Goal: Task Accomplishment & Management: Complete application form

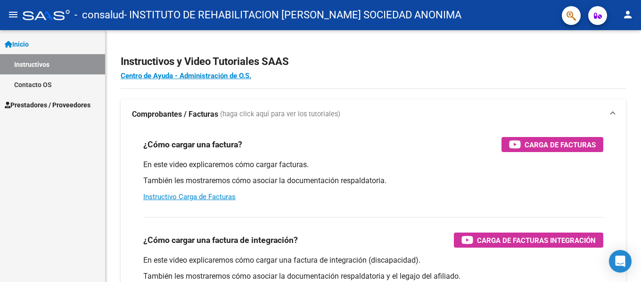
click at [43, 50] on link "Inicio" at bounding box center [52, 44] width 105 height 20
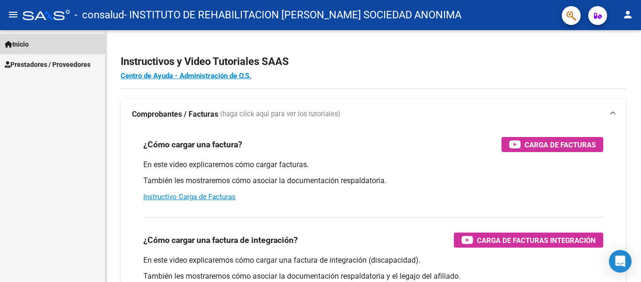
click at [41, 45] on link "Inicio" at bounding box center [52, 44] width 105 height 20
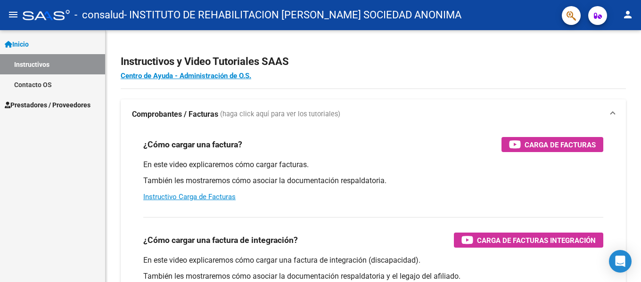
click at [41, 45] on link "Inicio" at bounding box center [52, 44] width 105 height 20
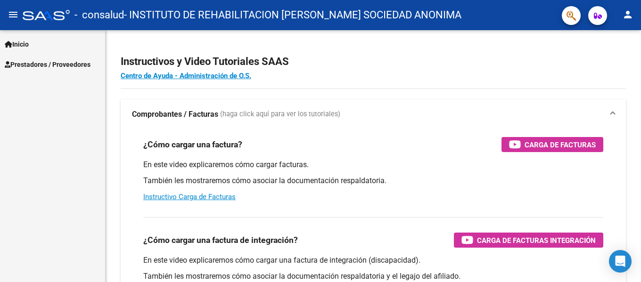
click at [42, 61] on span "Prestadores / Proveedores" at bounding box center [48, 64] width 86 height 10
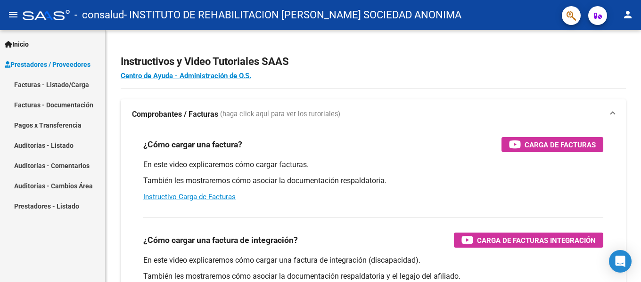
click at [49, 81] on link "Facturas - Listado/Carga" at bounding box center [52, 84] width 105 height 20
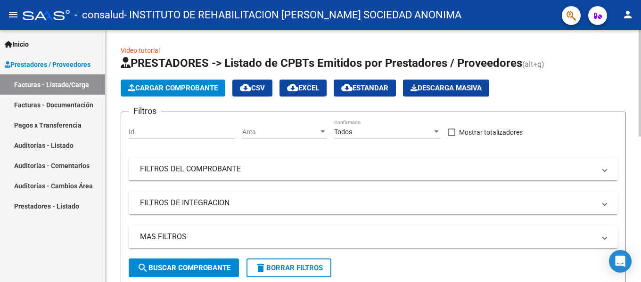
click at [172, 90] on span "Cargar Comprobante" at bounding box center [172, 88] width 89 height 8
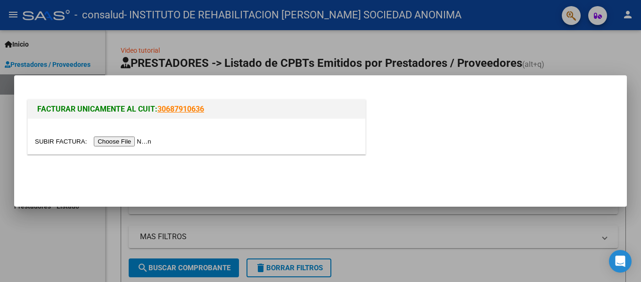
click at [608, 57] on div at bounding box center [320, 141] width 641 height 282
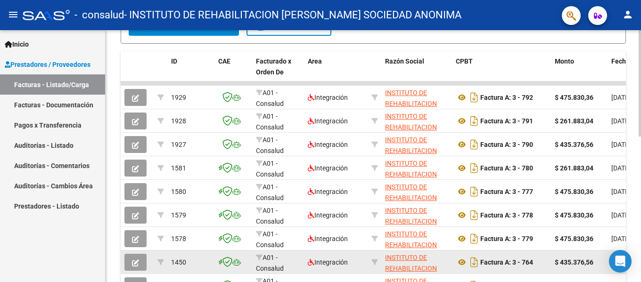
scroll to position [188, 0]
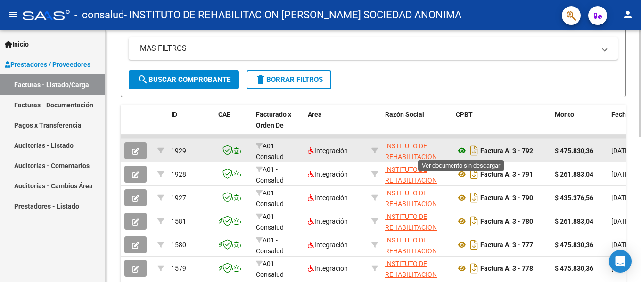
click at [461, 154] on icon at bounding box center [461, 150] width 12 height 11
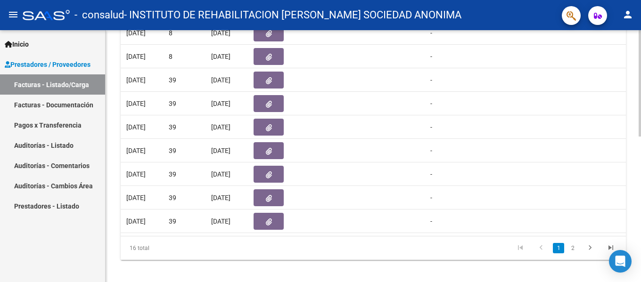
scroll to position [235, 0]
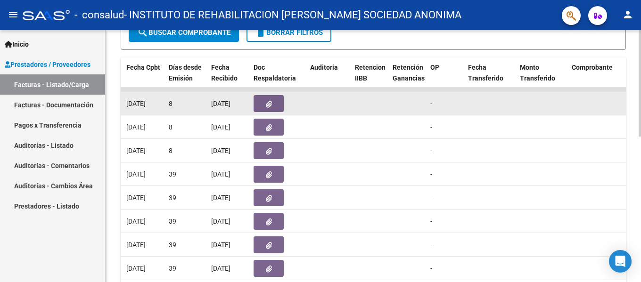
click at [266, 104] on icon "button" at bounding box center [269, 104] width 6 height 7
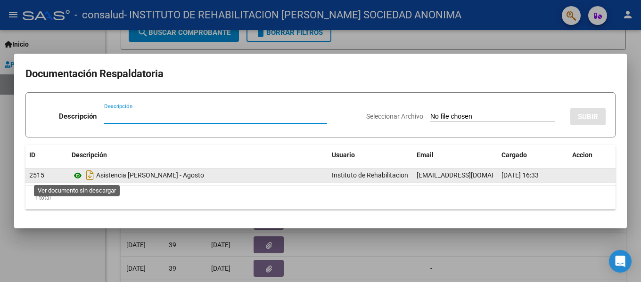
click at [77, 174] on icon at bounding box center [78, 175] width 12 height 11
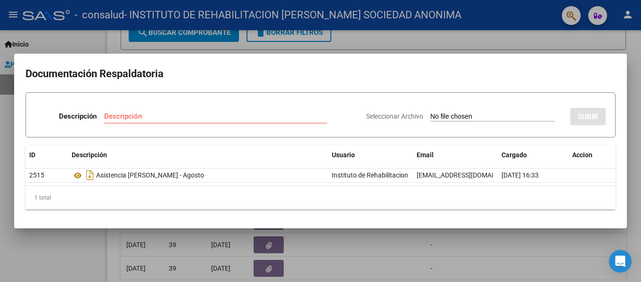
click at [632, 159] on div at bounding box center [320, 141] width 641 height 282
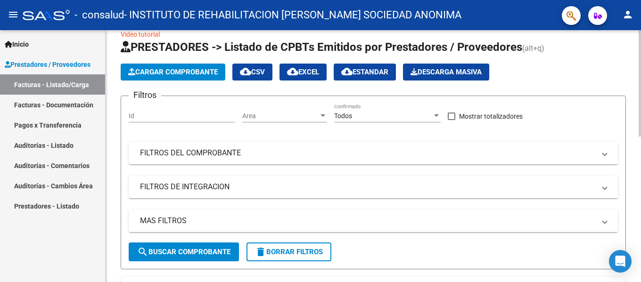
scroll to position [16, 0]
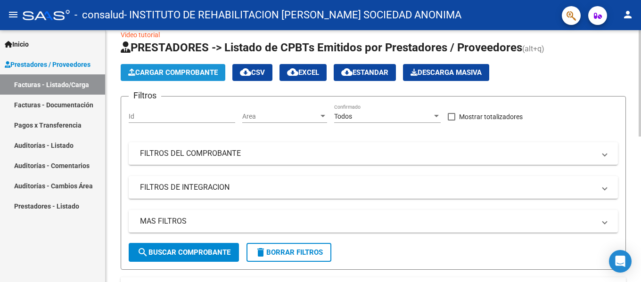
click at [171, 73] on span "Cargar Comprobante" at bounding box center [172, 72] width 89 height 8
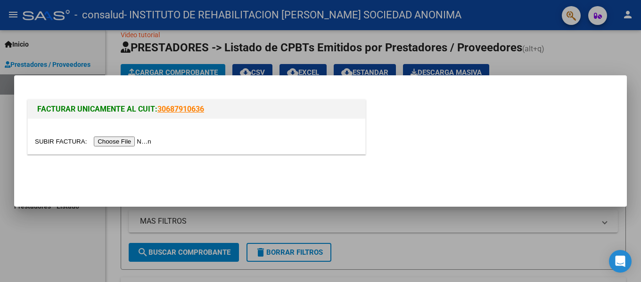
click at [110, 139] on input "file" at bounding box center [94, 142] width 119 height 10
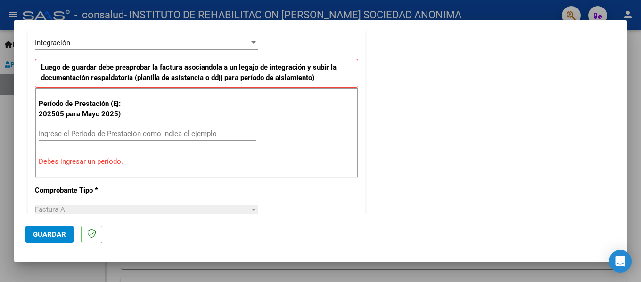
scroll to position [235, 0]
click at [135, 127] on div "Ingrese el Período de Prestación como indica el ejemplo" at bounding box center [148, 133] width 218 height 14
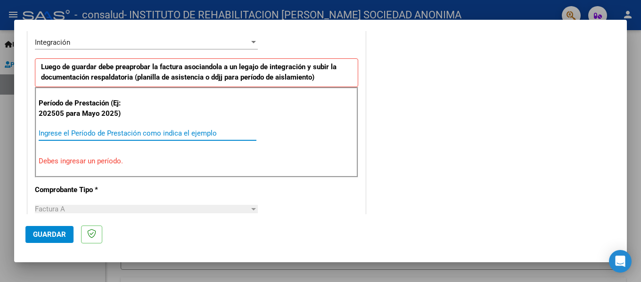
click at [127, 133] on input "Ingrese el Período de Prestación como indica el ejemplo" at bounding box center [148, 133] width 218 height 8
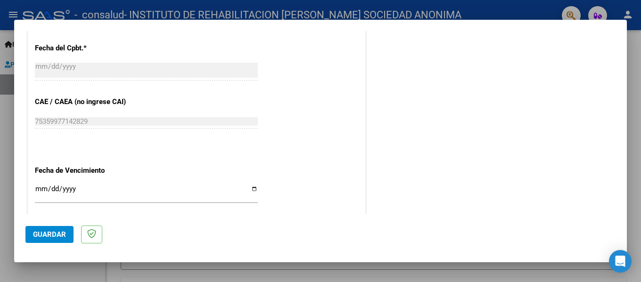
scroll to position [565, 0]
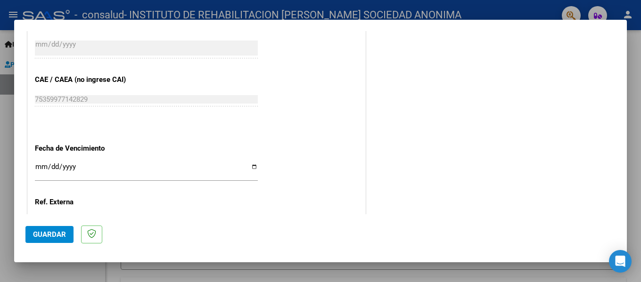
type input "202508"
click at [251, 166] on input "Ingresar la fecha" at bounding box center [146, 170] width 223 height 15
type input "[DATE]"
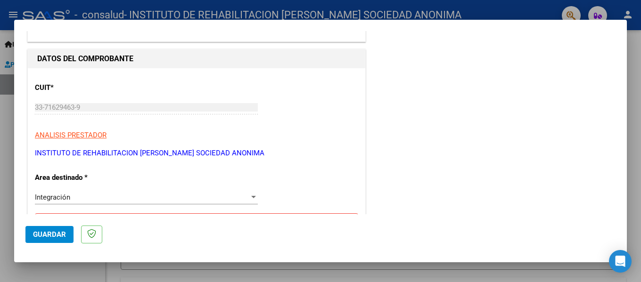
scroll to position [0, 0]
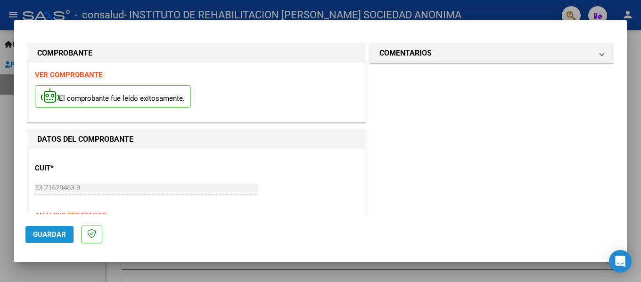
click at [38, 237] on span "Guardar" at bounding box center [49, 234] width 33 height 8
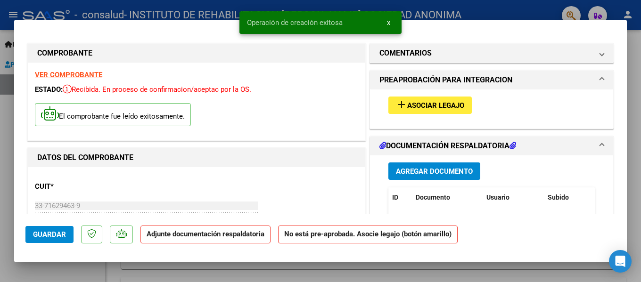
click at [437, 100] on button "add Asociar Legajo" at bounding box center [429, 105] width 83 height 17
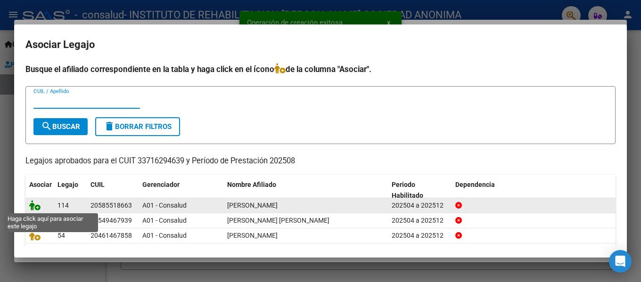
click at [36, 208] on icon at bounding box center [34, 205] width 11 height 10
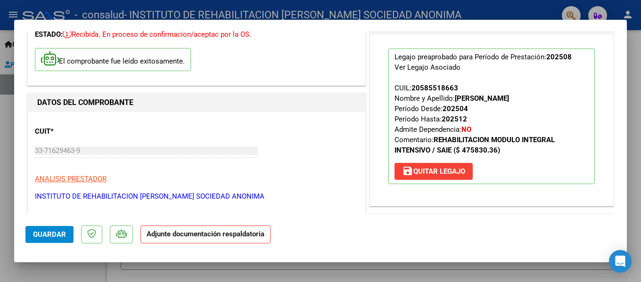
scroll to position [141, 0]
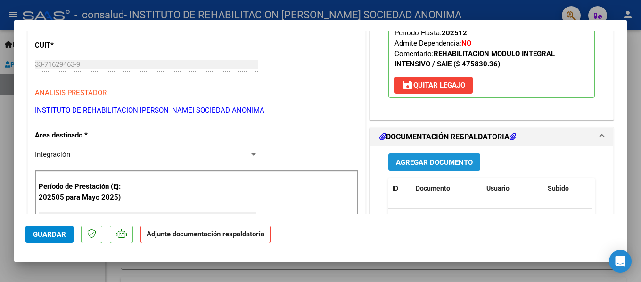
click at [460, 160] on span "Agregar Documento" at bounding box center [434, 162] width 77 height 8
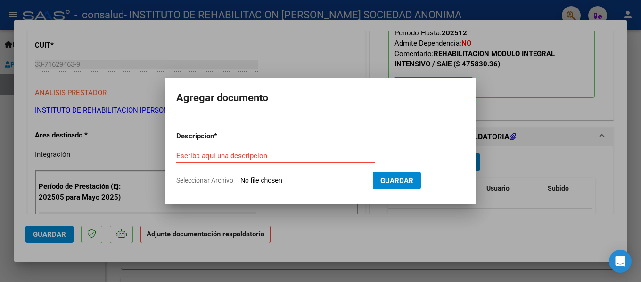
click at [258, 182] on input "Seleccionar Archivo" at bounding box center [302, 181] width 125 height 9
type input "C:\fakepath\Asistencia [PERSON_NAME] MRI - agosto.pdf"
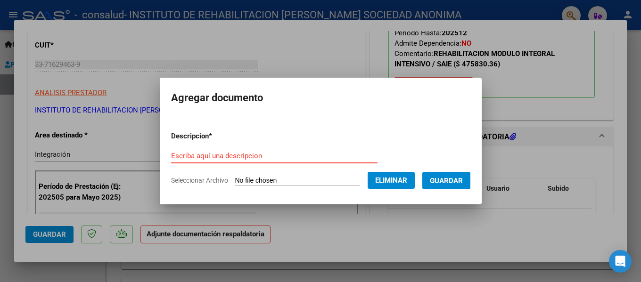
click at [198, 155] on input "Escriba aquí una descripcion" at bounding box center [274, 156] width 206 height 8
paste input "Asistencia [PERSON_NAME] MRI - agosto"
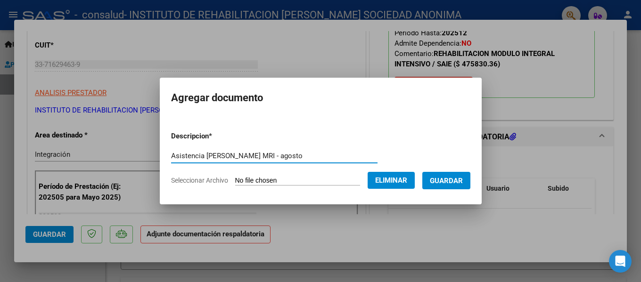
type input "Asistencia [PERSON_NAME] MRI - agosto"
click at [445, 188] on button "Guardar" at bounding box center [446, 180] width 48 height 17
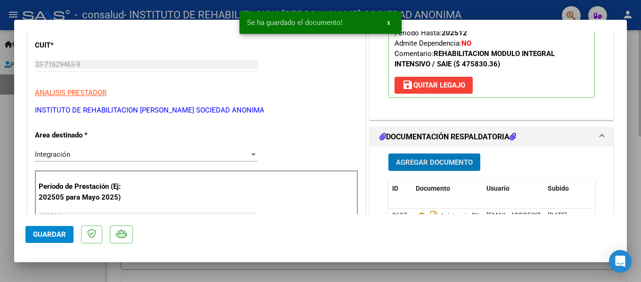
click at [634, 60] on div at bounding box center [320, 141] width 641 height 282
type input "$ 0,00"
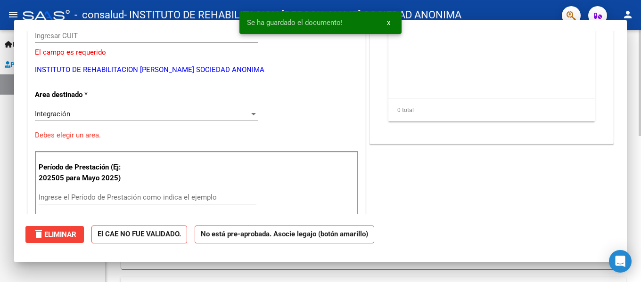
scroll to position [113, 0]
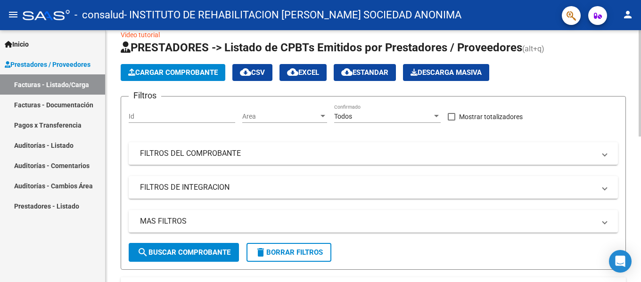
click at [163, 69] on span "Cargar Comprobante" at bounding box center [172, 72] width 89 height 8
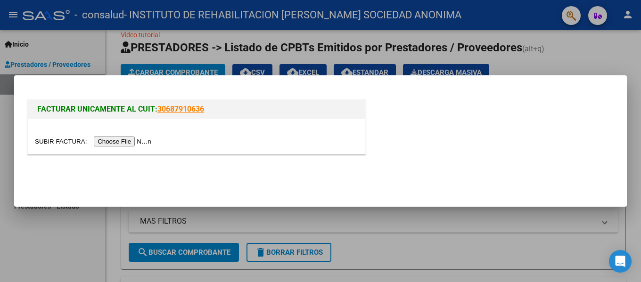
click at [137, 145] on input "file" at bounding box center [94, 142] width 119 height 10
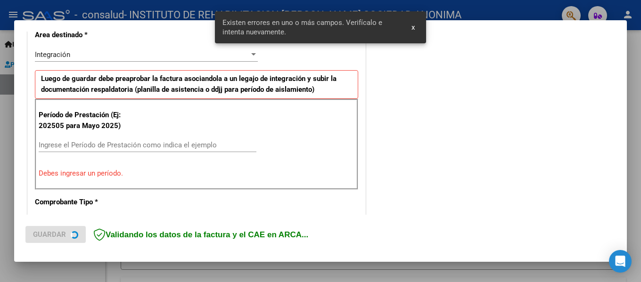
scroll to position [219, 0]
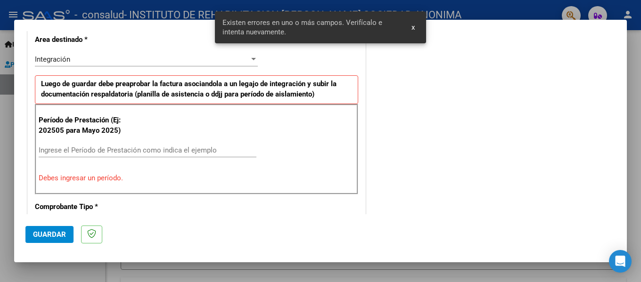
click at [156, 149] on input "Ingrese el Período de Prestación como indica el ejemplo" at bounding box center [148, 150] width 218 height 8
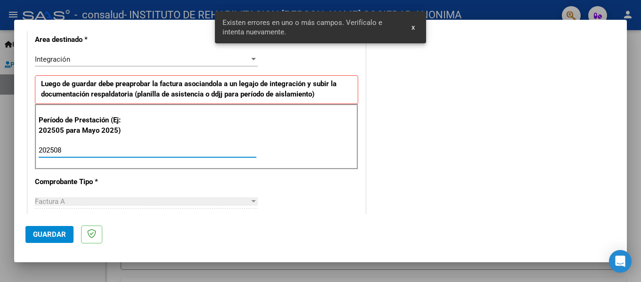
type input "202508"
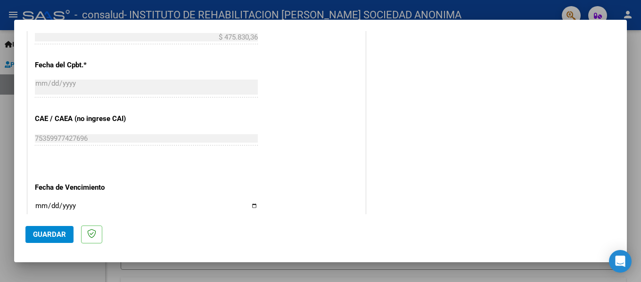
scroll to position [642, 0]
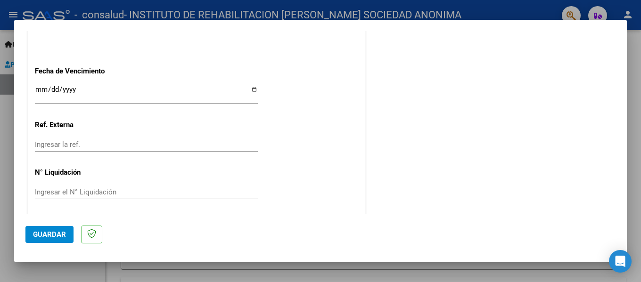
click at [252, 84] on div "Ingresar la fecha" at bounding box center [146, 94] width 223 height 20
click at [251, 87] on input "Ingresar la fecha" at bounding box center [146, 93] width 223 height 15
type input "[DATE]"
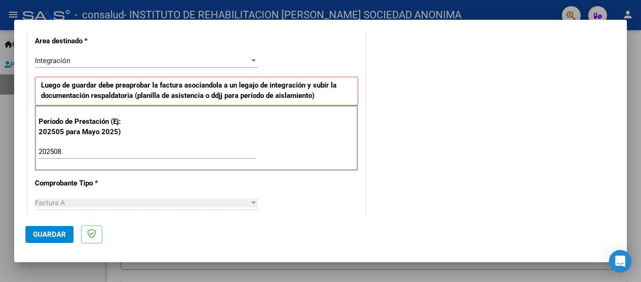
scroll to position [316, 0]
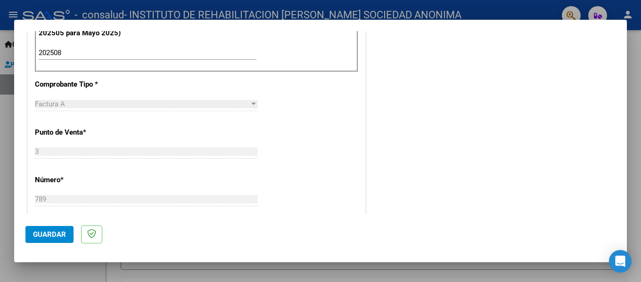
click at [60, 243] on button "Guardar" at bounding box center [49, 234] width 48 height 17
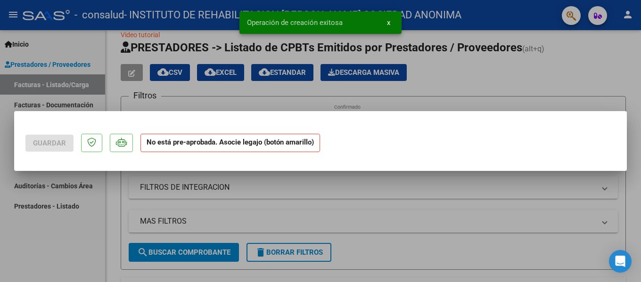
scroll to position [0, 0]
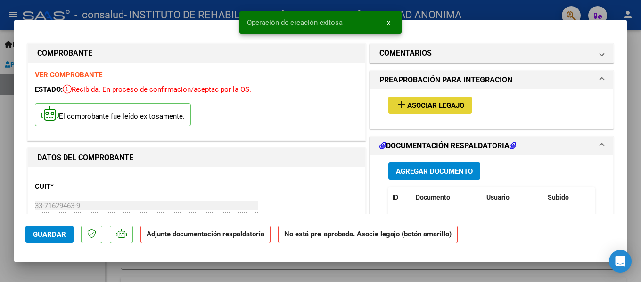
click at [407, 108] on span "Asociar Legajo" at bounding box center [435, 105] width 57 height 8
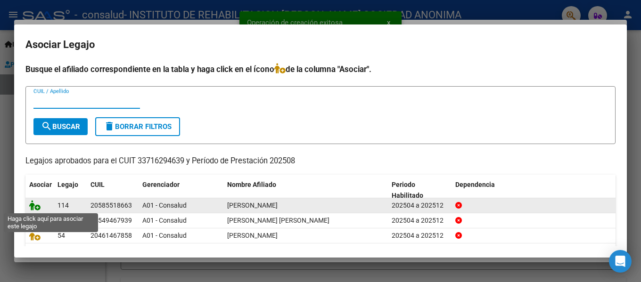
click at [34, 207] on icon at bounding box center [34, 205] width 11 height 10
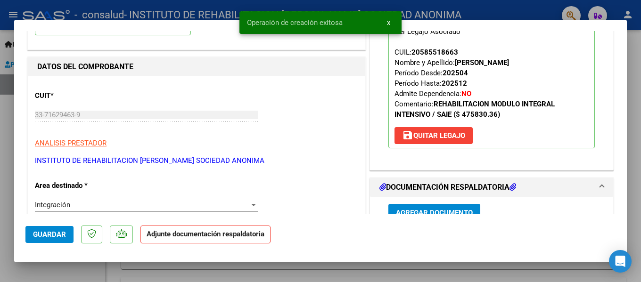
scroll to position [188, 0]
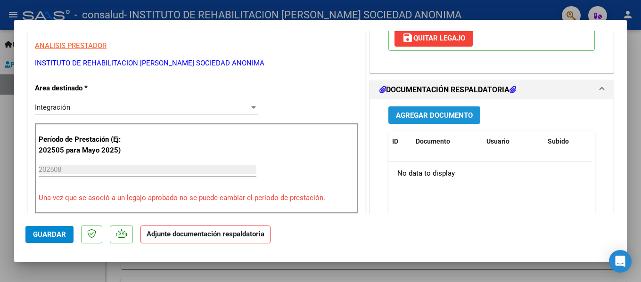
click at [446, 124] on button "Agregar Documento" at bounding box center [434, 114] width 92 height 17
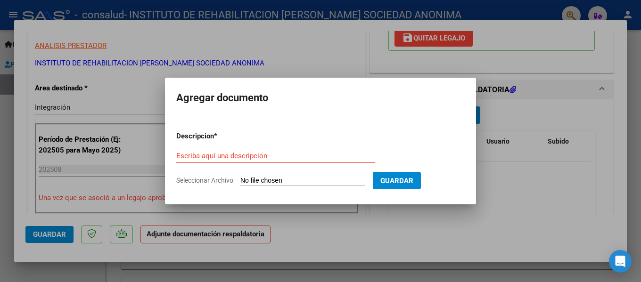
click at [281, 174] on form "Descripcion * Escriba aquí una descripcion Seleccionar Archivo Guardar" at bounding box center [320, 158] width 288 height 69
click at [279, 181] on input "Seleccionar Archivo" at bounding box center [302, 181] width 125 height 9
type input "C:\fakepath\Asistencia [PERSON_NAME] - agosto.pdf"
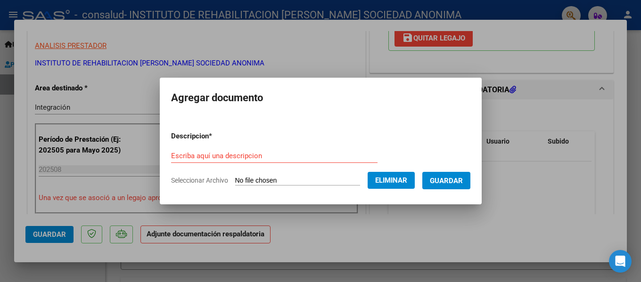
drag, startPoint x: 394, startPoint y: 185, endPoint x: 384, endPoint y: 185, distance: 9.9
click at [394, 185] on button "Eliminar" at bounding box center [390, 180] width 47 height 17
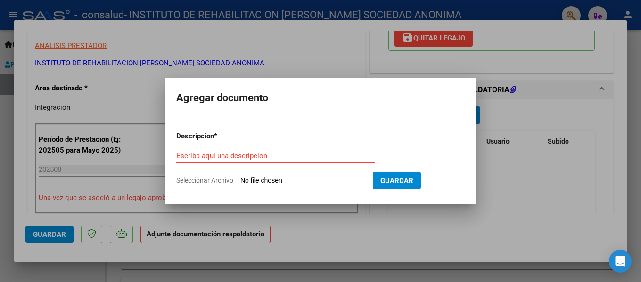
click at [322, 178] on input "Seleccionar Archivo" at bounding box center [302, 181] width 125 height 9
type input "C:\fakepath\Asistencia [PERSON_NAME] - agosto.pdf"
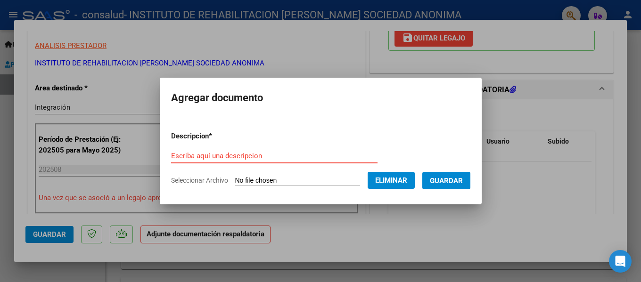
paste input "Asistencia [PERSON_NAME] SAIE - agosto"
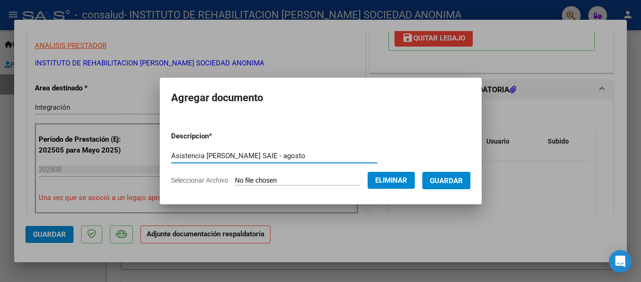
type input "Asistencia [PERSON_NAME] SAIE - agosto"
click at [455, 184] on span "Guardar" at bounding box center [446, 181] width 33 height 8
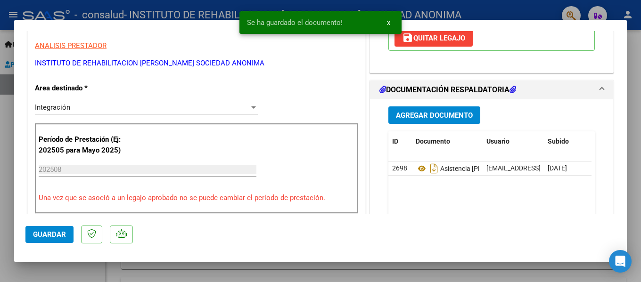
click at [633, 105] on div at bounding box center [320, 141] width 641 height 282
type input "$ 0,00"
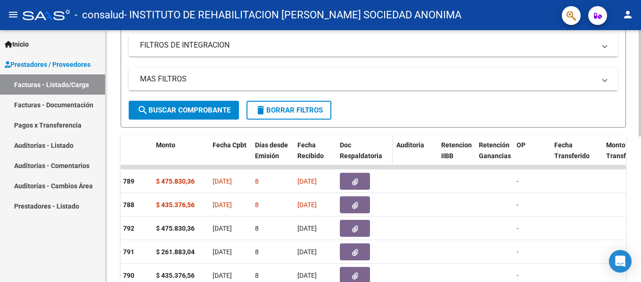
scroll to position [157, 0]
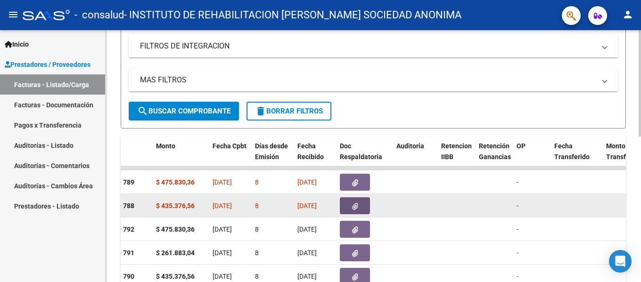
click at [353, 206] on icon "button" at bounding box center [355, 206] width 6 height 7
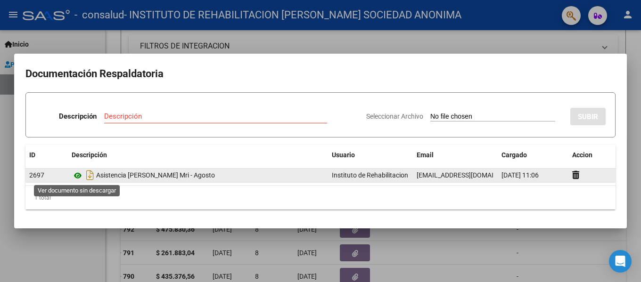
click at [78, 177] on icon at bounding box center [78, 175] width 12 height 11
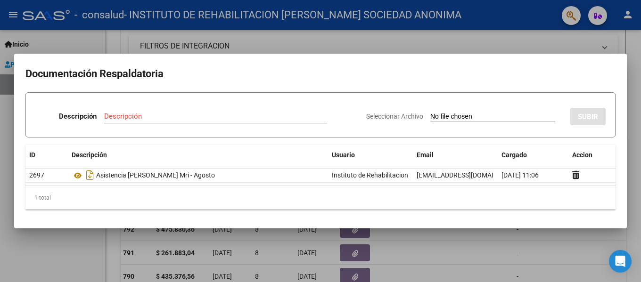
click at [636, 146] on div at bounding box center [320, 141] width 641 height 282
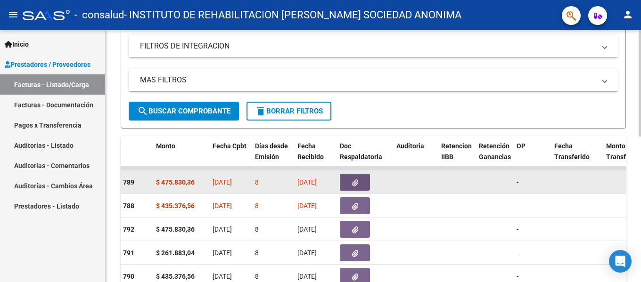
click at [350, 179] on button "button" at bounding box center [355, 182] width 30 height 17
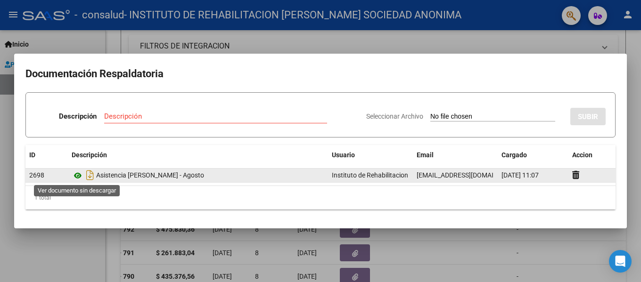
click at [77, 179] on icon at bounding box center [78, 175] width 12 height 11
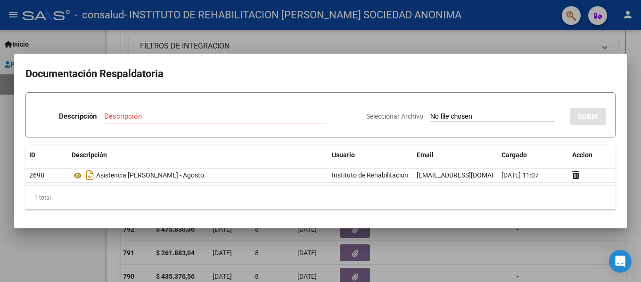
click at [640, 204] on div at bounding box center [320, 141] width 641 height 282
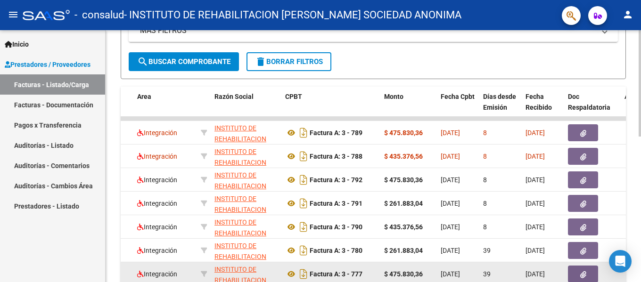
scroll to position [204, 0]
